Goal: Task Accomplishment & Management: Use online tool/utility

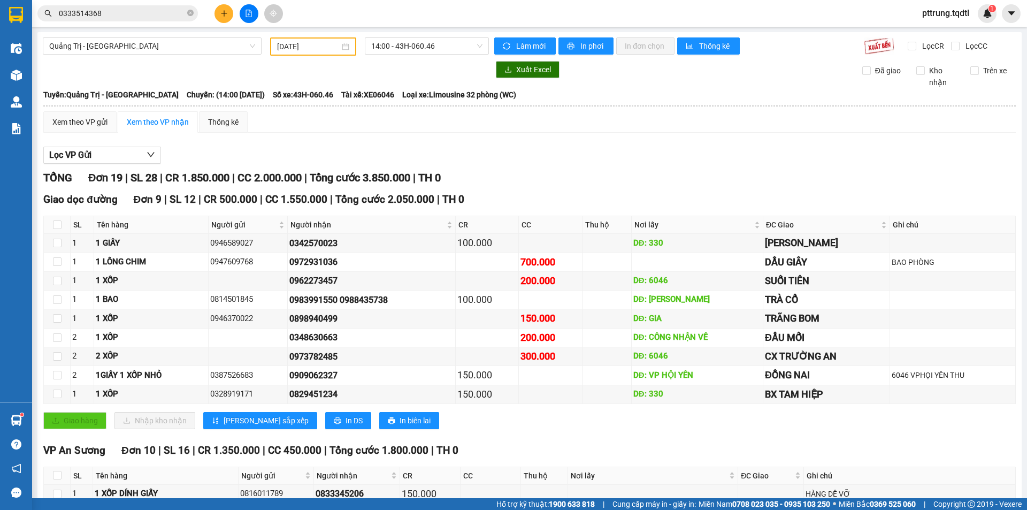
click at [155, 13] on input "0333514368" at bounding box center [122, 13] width 126 height 12
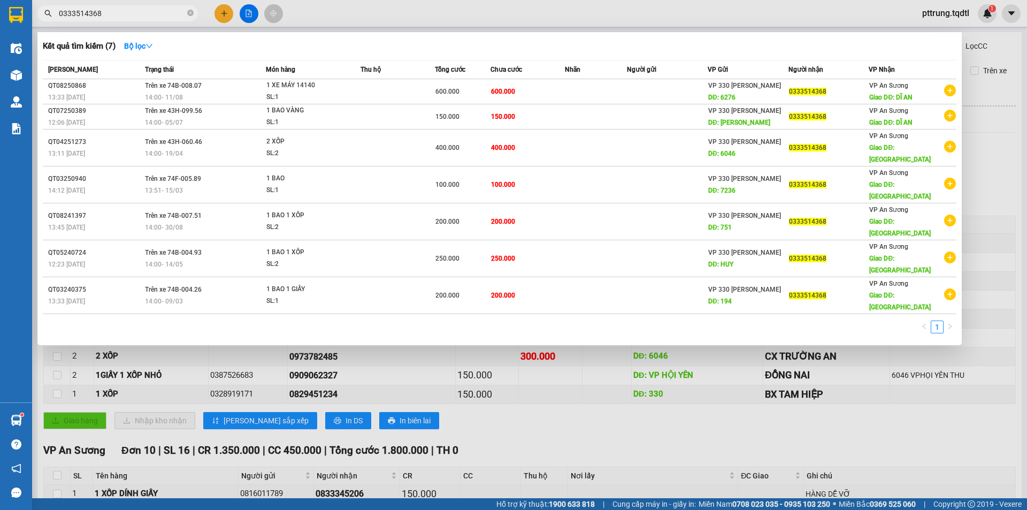
click at [155, 13] on input "0333514368" at bounding box center [122, 13] width 126 height 12
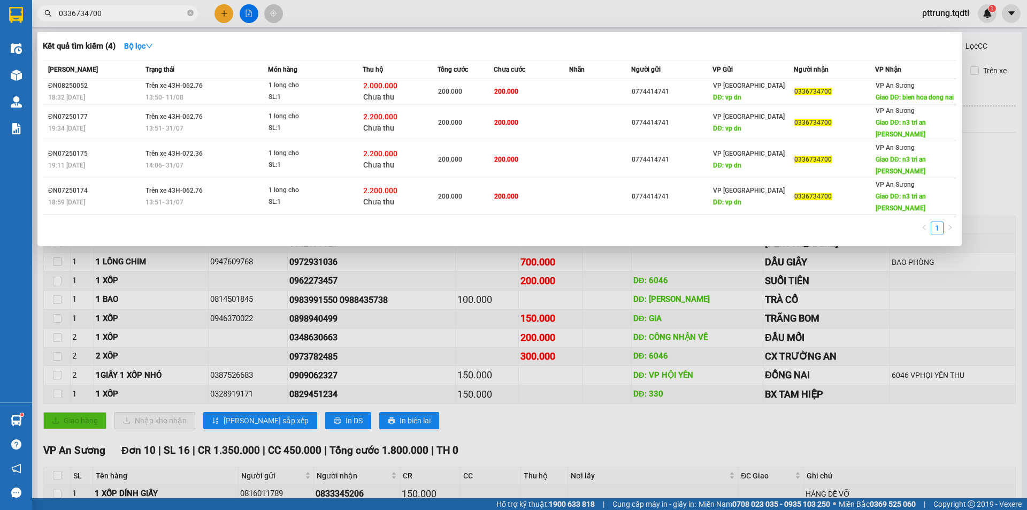
type input "0336734700"
click at [284, 278] on div at bounding box center [513, 255] width 1027 height 510
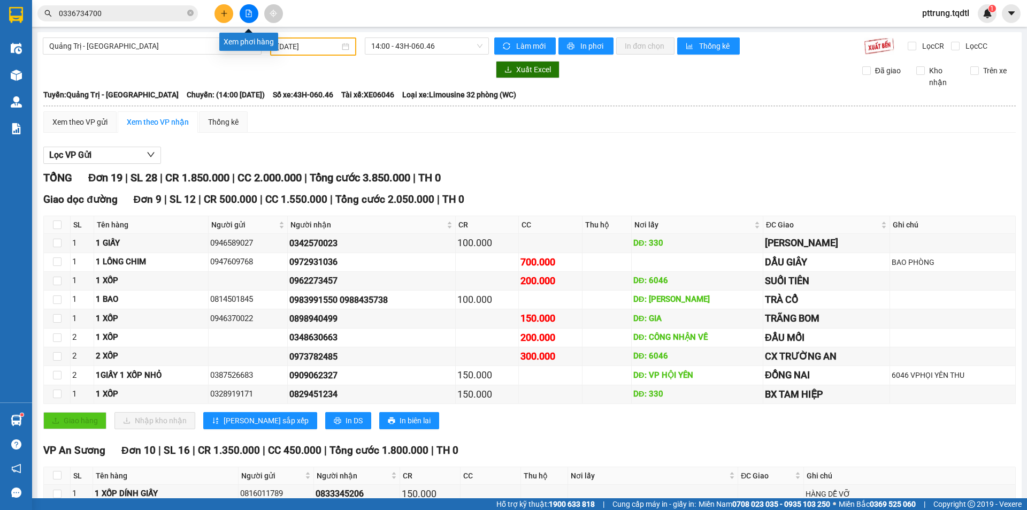
click at [248, 15] on icon "file-add" at bounding box center [248, 13] width 7 height 7
click at [247, 13] on icon "file-add" at bounding box center [248, 13] width 7 height 7
click at [224, 40] on span "Quảng Trị - [GEOGRAPHIC_DATA]" at bounding box center [152, 46] width 206 height 16
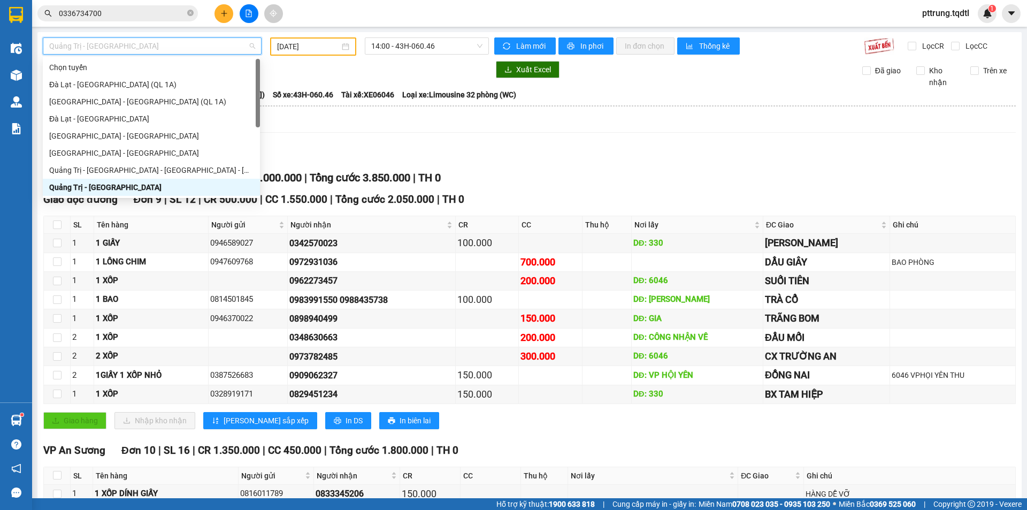
click at [329, 50] on input "[DATE]" at bounding box center [308, 47] width 63 height 12
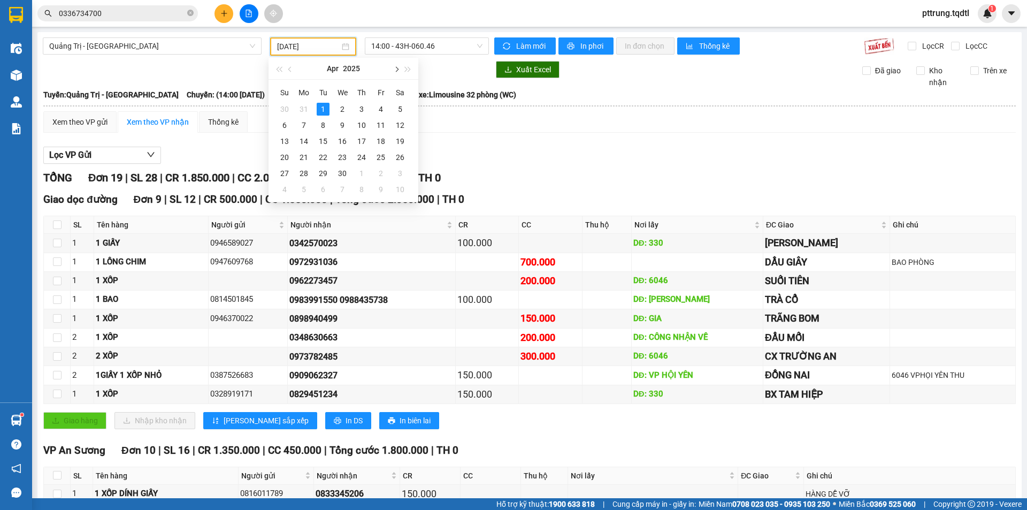
click at [393, 72] on button "button" at bounding box center [396, 68] width 12 height 21
click at [393, 70] on button "button" at bounding box center [396, 68] width 12 height 21
click at [291, 68] on span "button" at bounding box center [290, 69] width 5 height 5
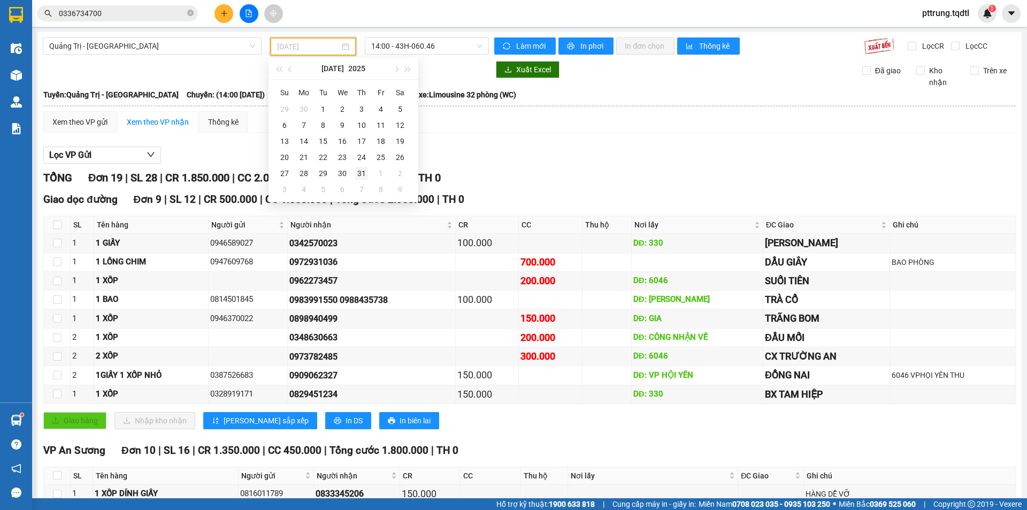
click at [367, 173] on div "31" at bounding box center [361, 173] width 13 height 13
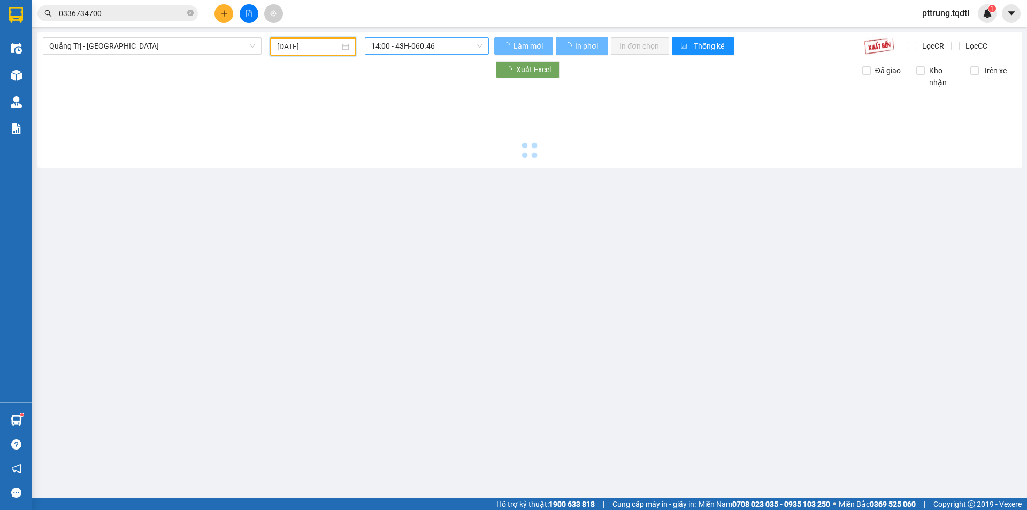
type input "[DATE]"
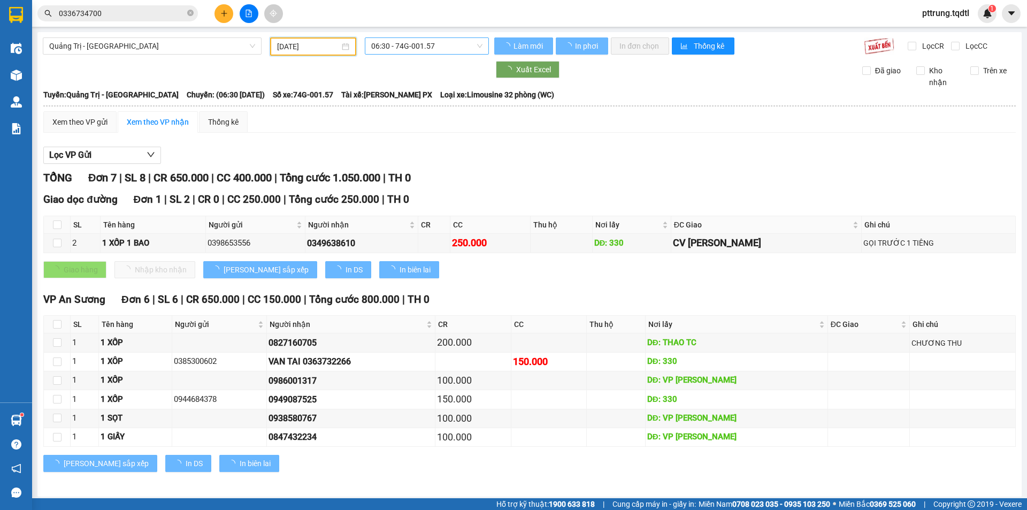
click at [447, 48] on span "06:30 - 74G-001.57" at bounding box center [426, 46] width 111 height 16
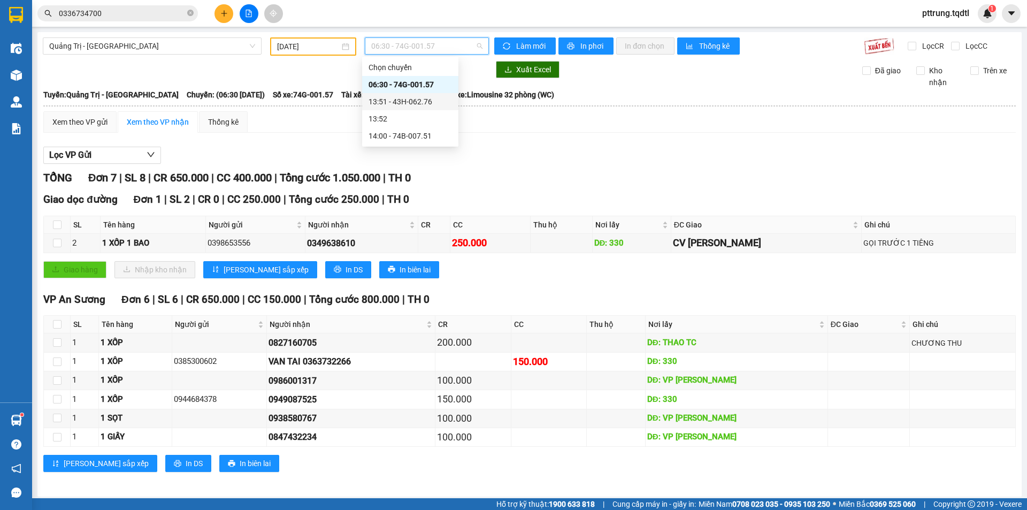
click at [426, 103] on div "13:51 - 43H-062.76" at bounding box center [410, 102] width 83 height 12
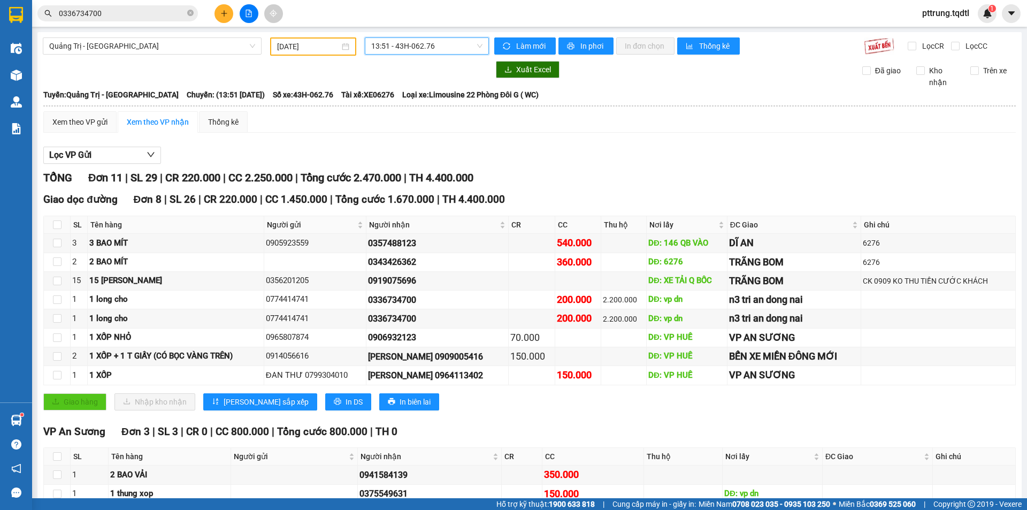
click at [598, 418] on div "Giao dọc đường Đơn 8 | SL 26 | CR 220.000 | CC 1.450.000 | Tổng cước 1.670.000 …" at bounding box center [529, 305] width 973 height 226
click at [134, 48] on span "Quảng Trị - [GEOGRAPHIC_DATA]" at bounding box center [152, 46] width 206 height 16
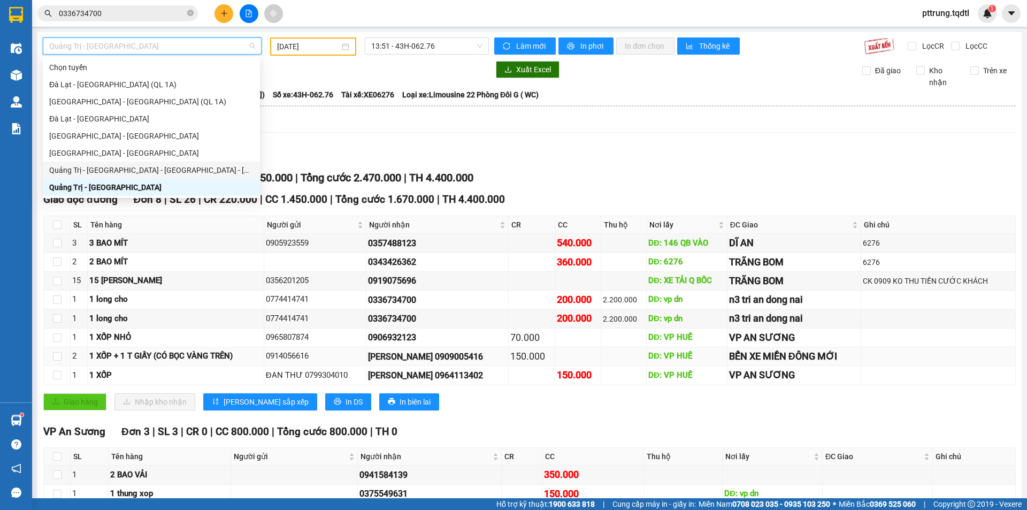
click at [635, 354] on td at bounding box center [623, 356] width 45 height 19
click at [216, 47] on span "Quảng Trị - [GEOGRAPHIC_DATA]" at bounding box center [152, 46] width 206 height 16
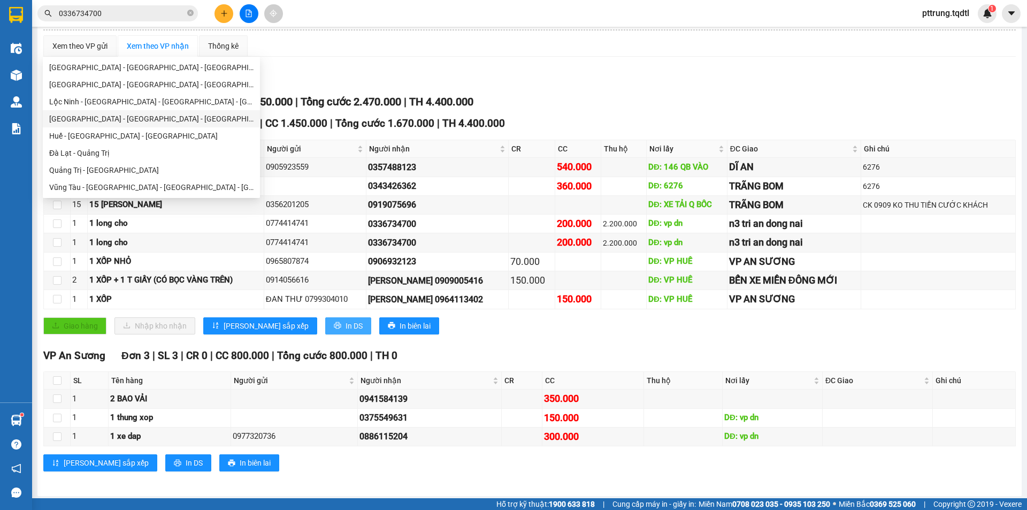
scroll to position [79, 0]
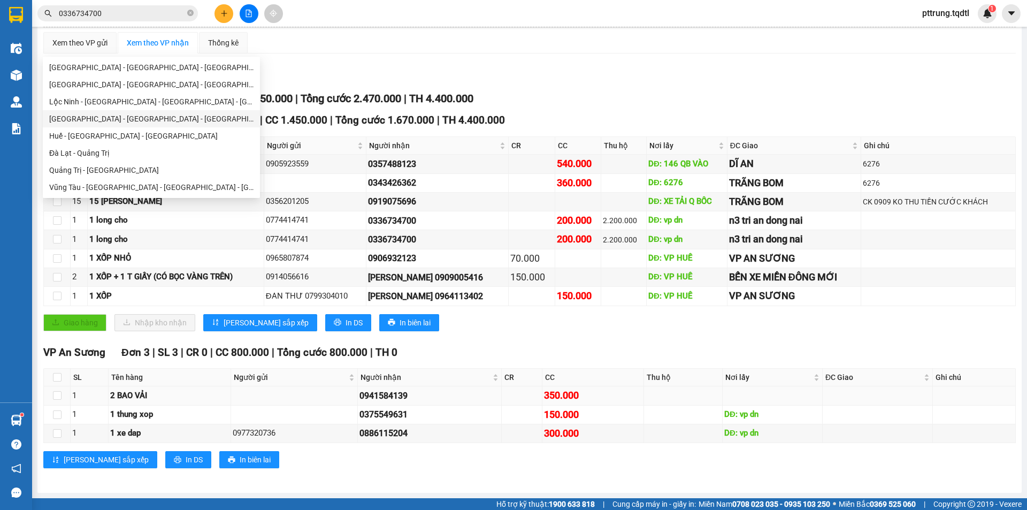
click at [278, 395] on td at bounding box center [294, 395] width 127 height 19
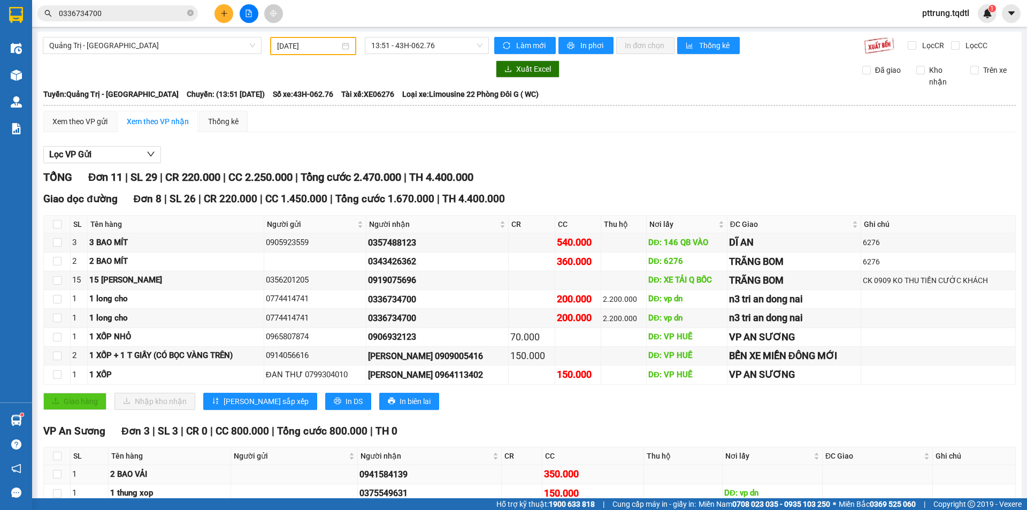
scroll to position [0, 0]
